Goal: Information Seeking & Learning: Learn about a topic

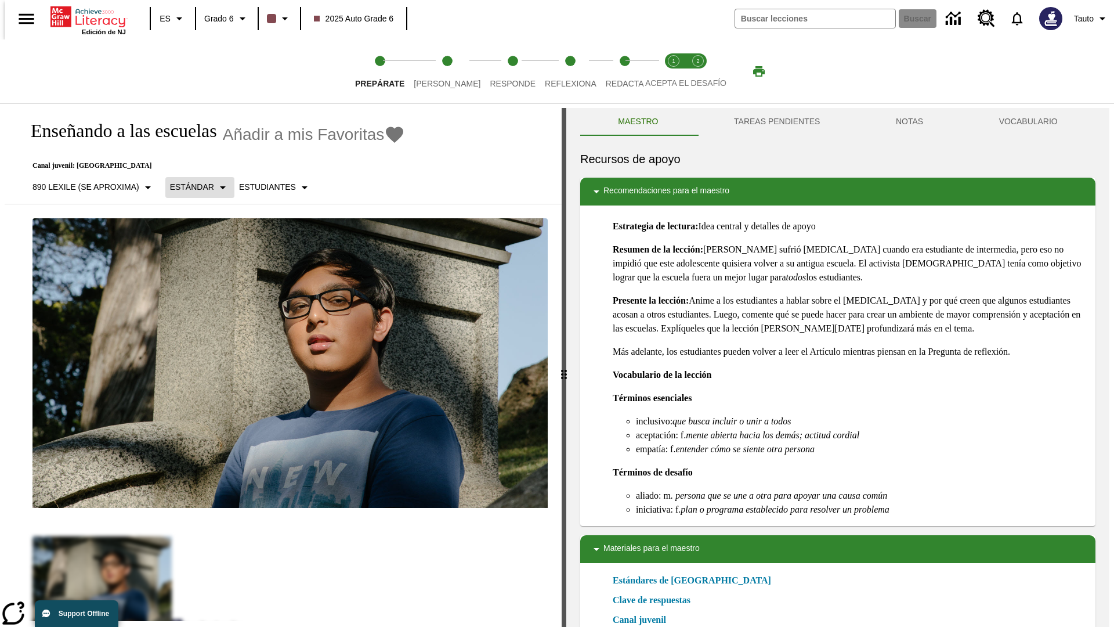
click at [194, 187] on p "Estándar" at bounding box center [192, 187] width 44 height 12
click at [89, 187] on p "890 Lexile (Se aproxima)" at bounding box center [85, 187] width 107 height 12
click at [194, 187] on p "Estándar" at bounding box center [192, 187] width 44 height 12
click at [205, 236] on p "Enriquecimiento" at bounding box center [205, 236] width 68 height 12
